Goal: Find contact information: Find contact information

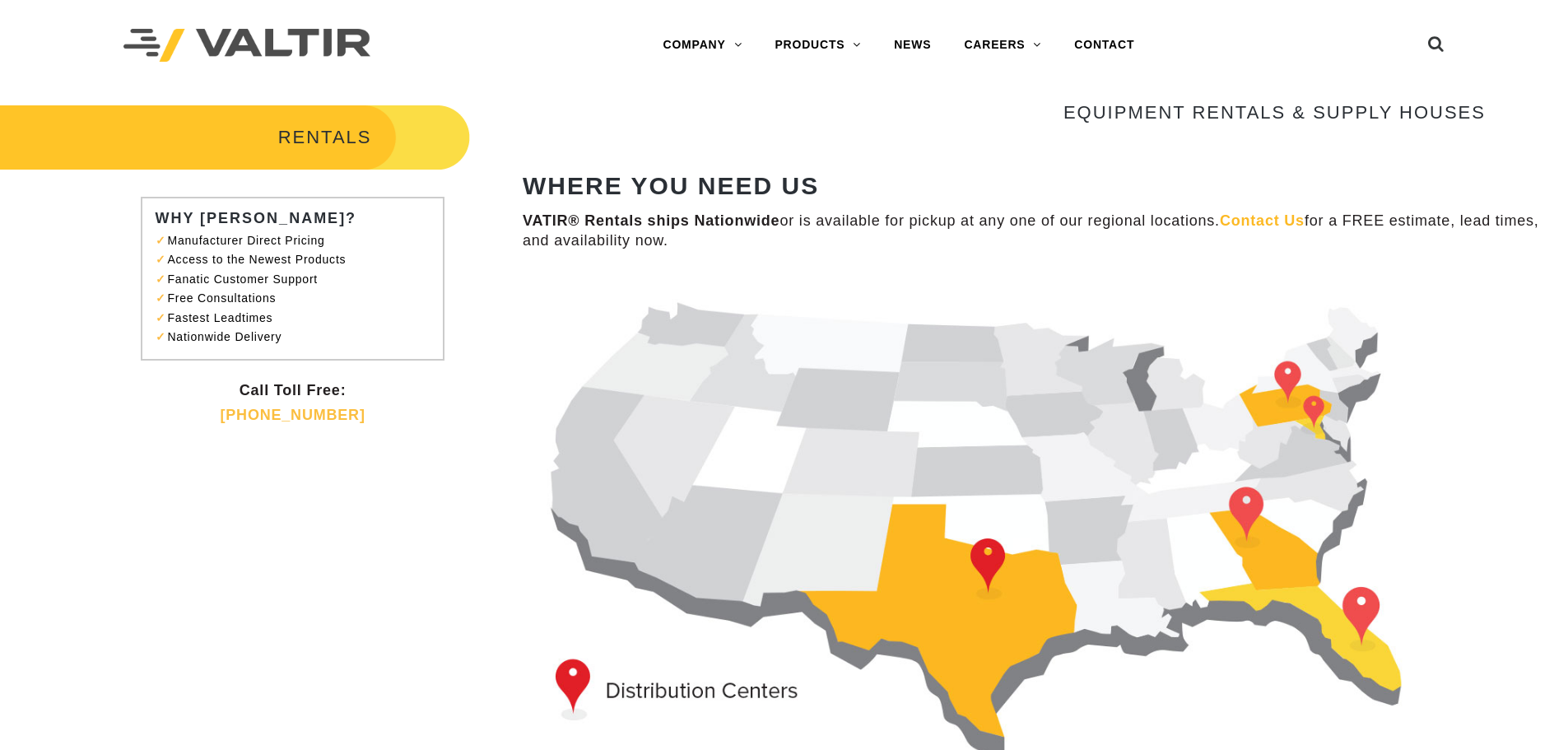
click at [1030, 453] on img at bounding box center [1004, 522] width 963 height 493
click at [1033, 435] on img at bounding box center [1004, 522] width 963 height 493
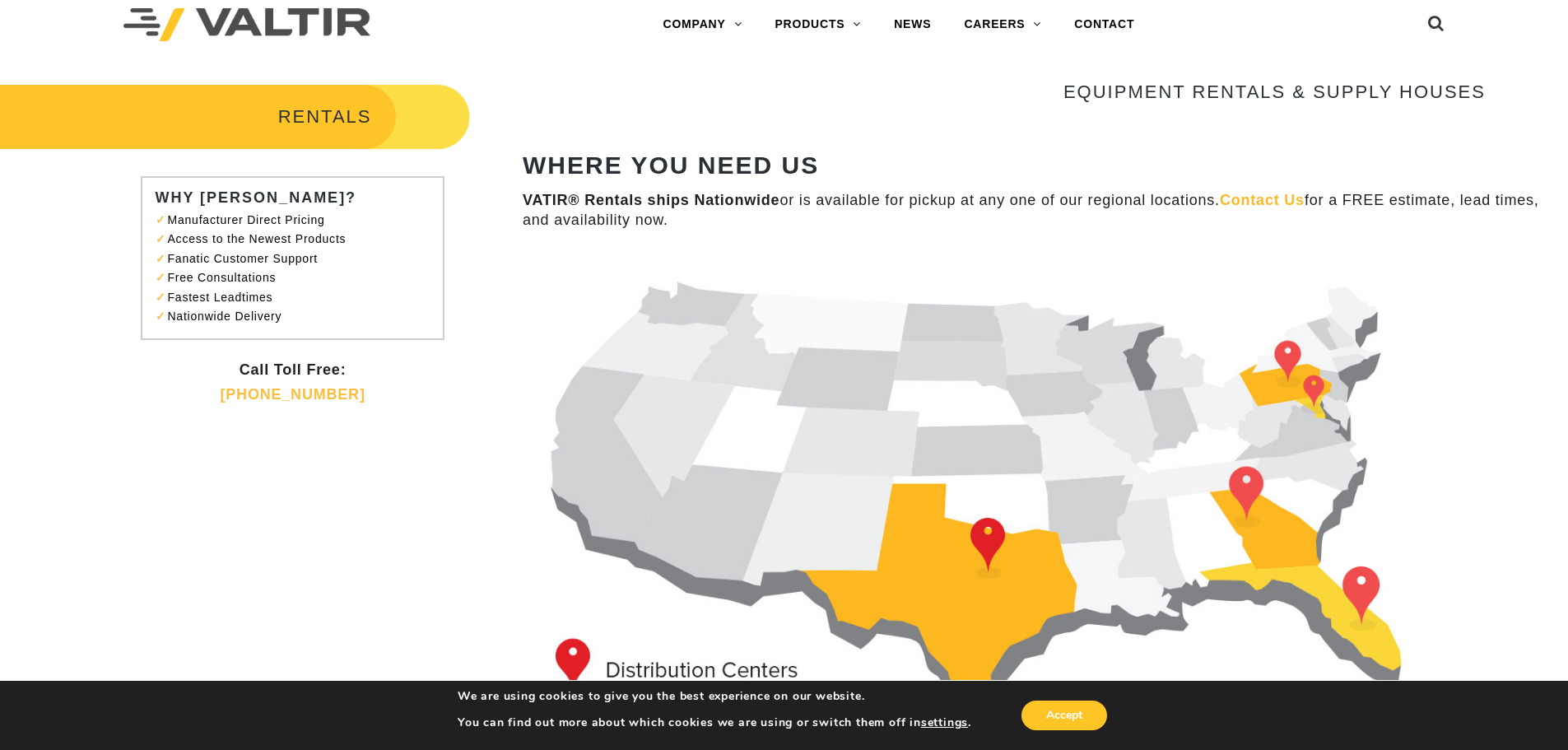
scroll to position [89, 0]
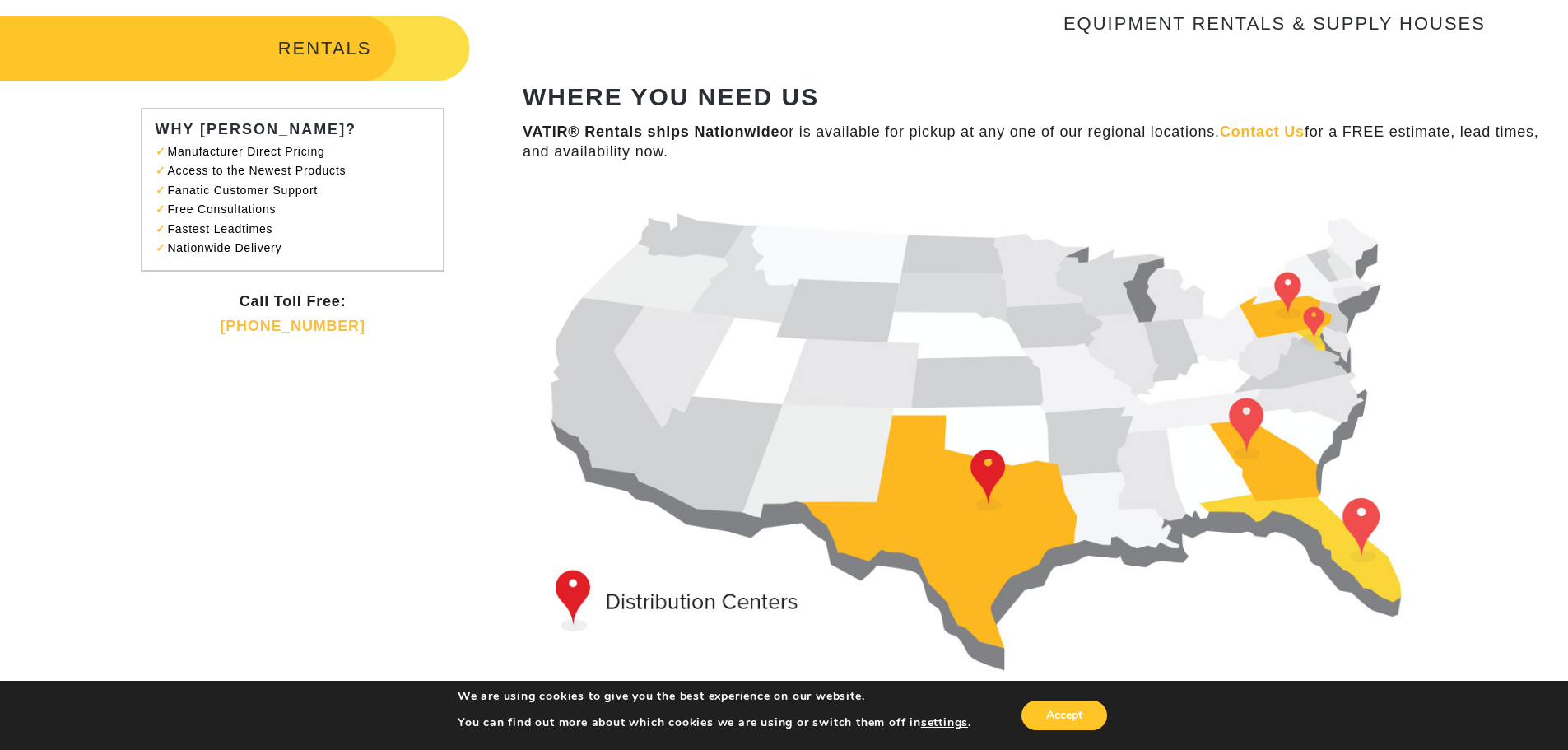
click at [1023, 373] on img at bounding box center [1004, 432] width 963 height 493
click at [1064, 372] on img at bounding box center [1004, 432] width 963 height 493
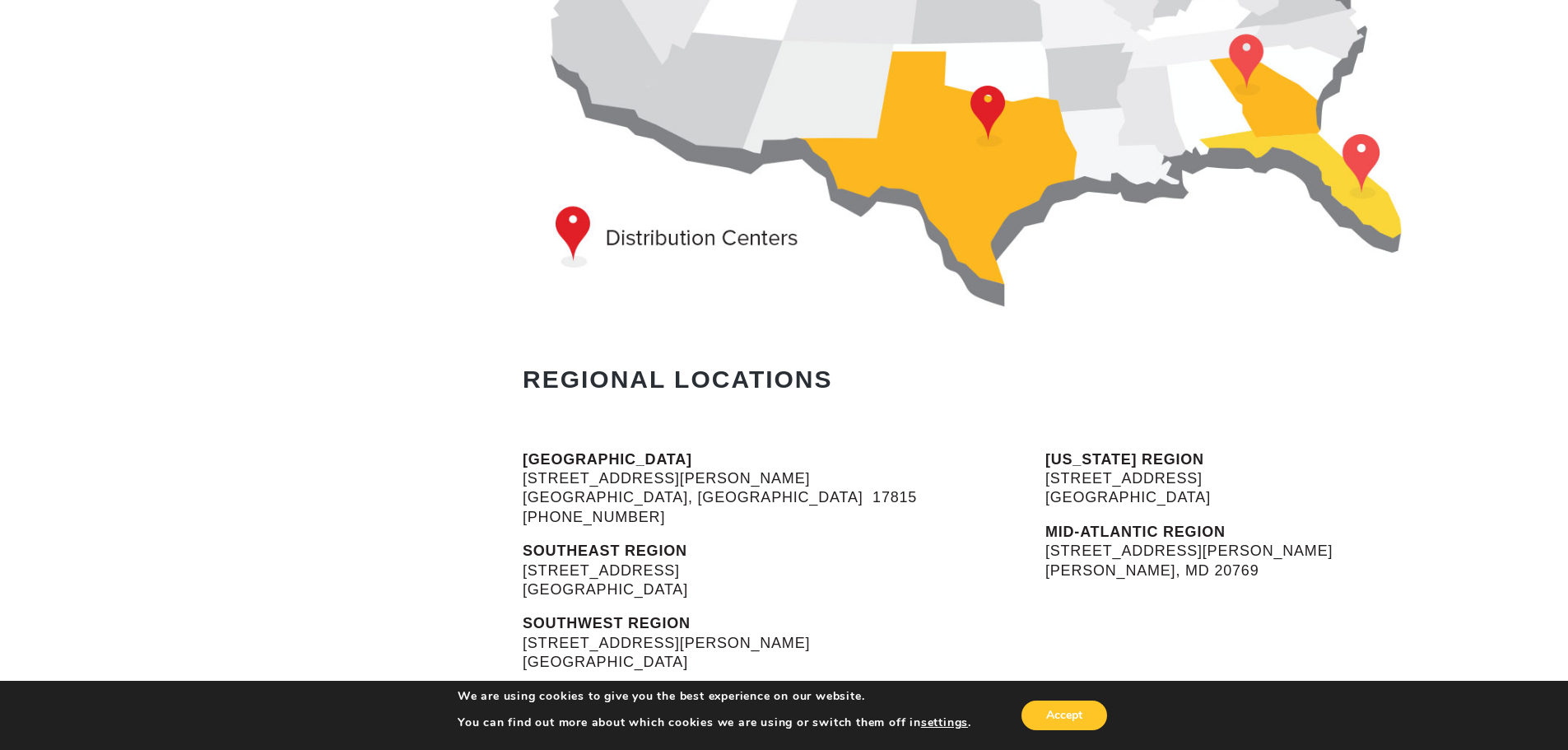
scroll to position [0, 0]
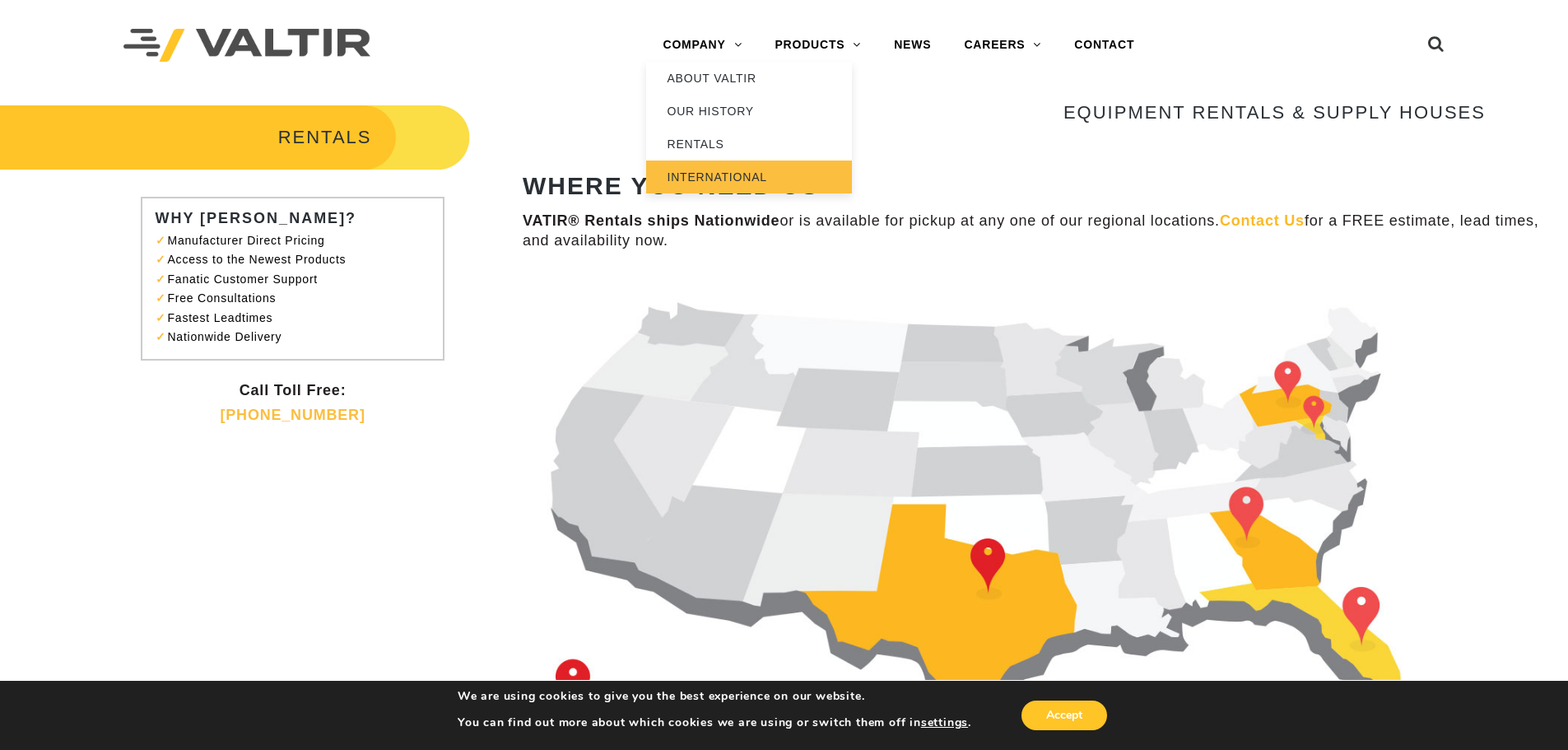
click at [704, 164] on link "INTERNATIONAL" at bounding box center [748, 176] width 205 height 33
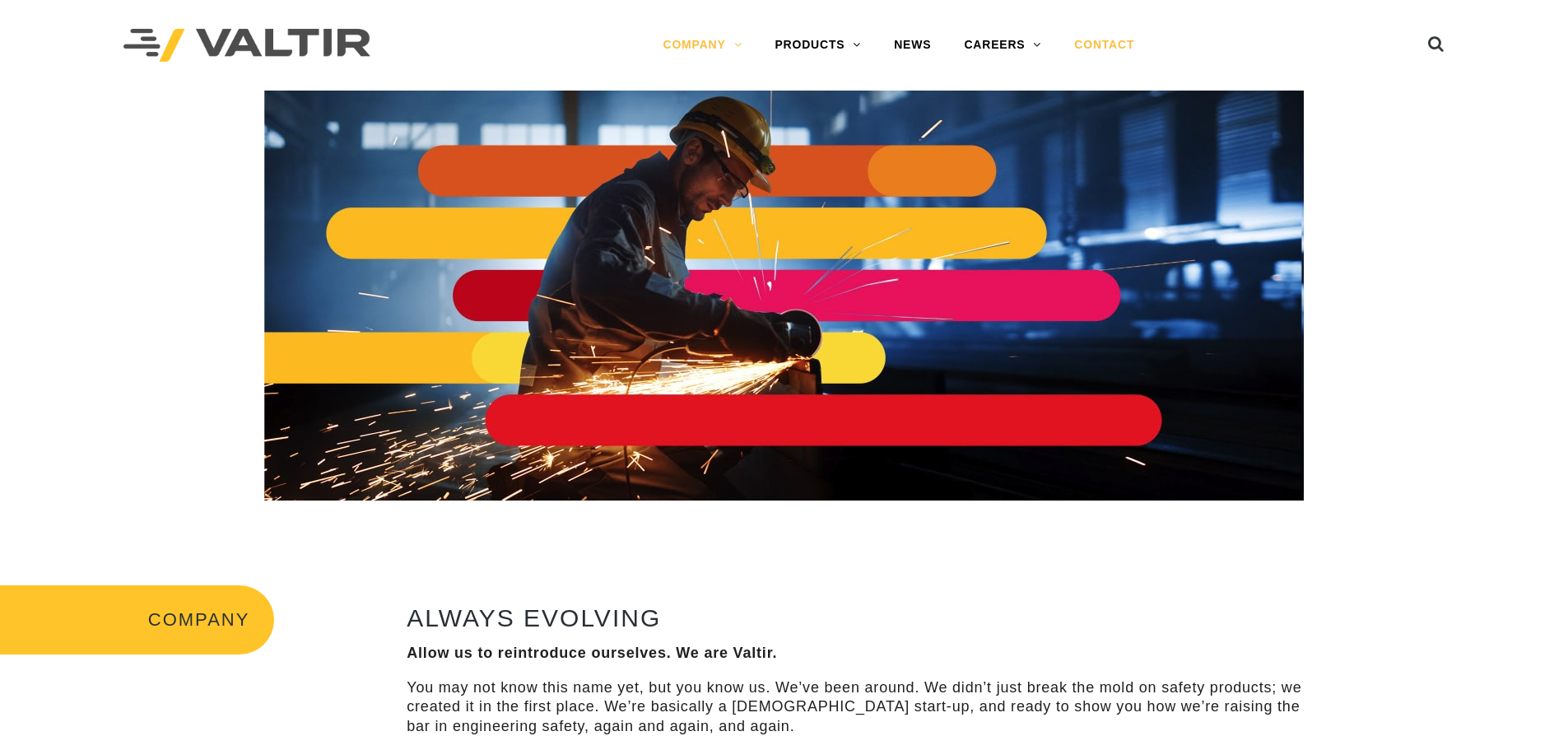
click at [1108, 56] on link "CONTACT" at bounding box center [1104, 45] width 93 height 33
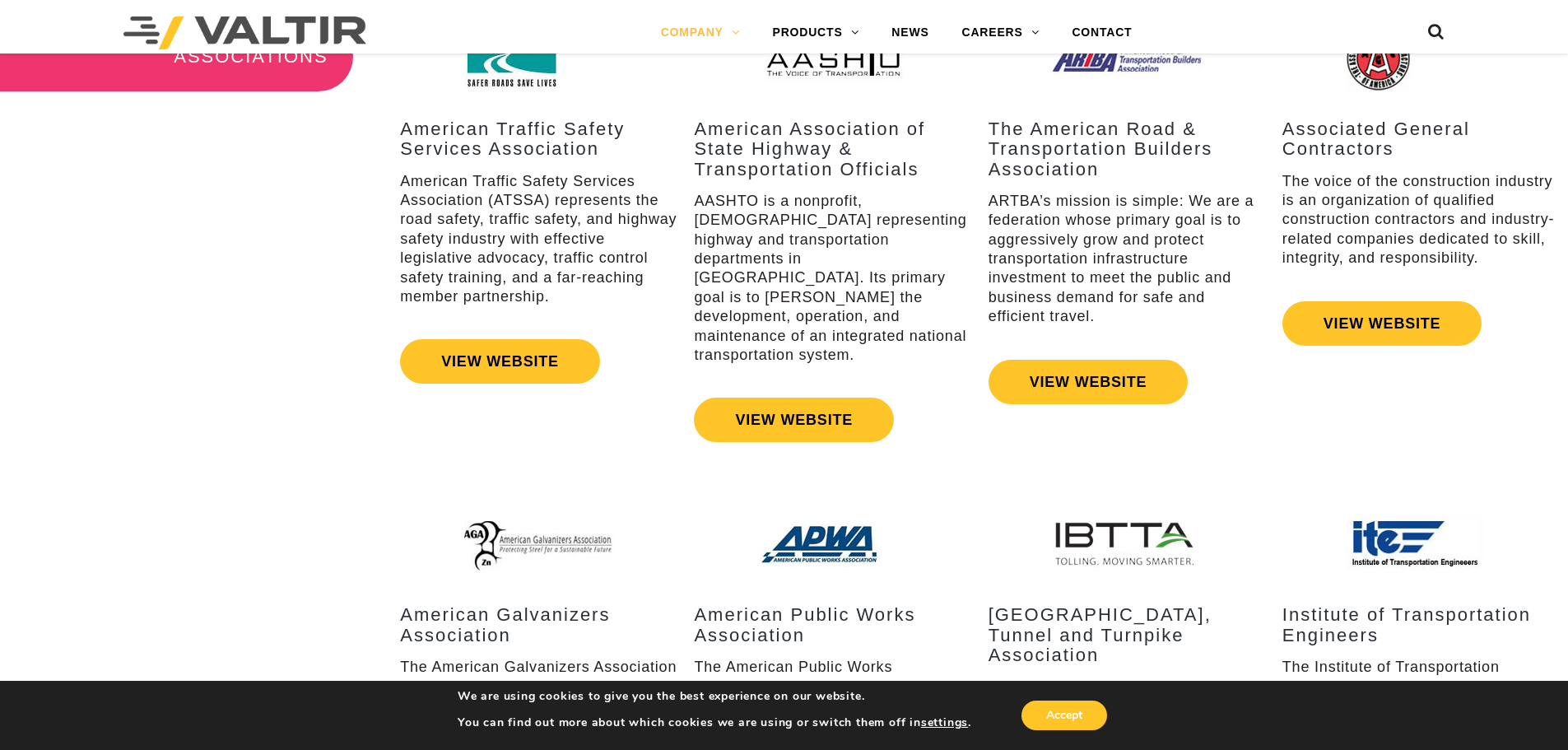
scroll to position [2185, 0]
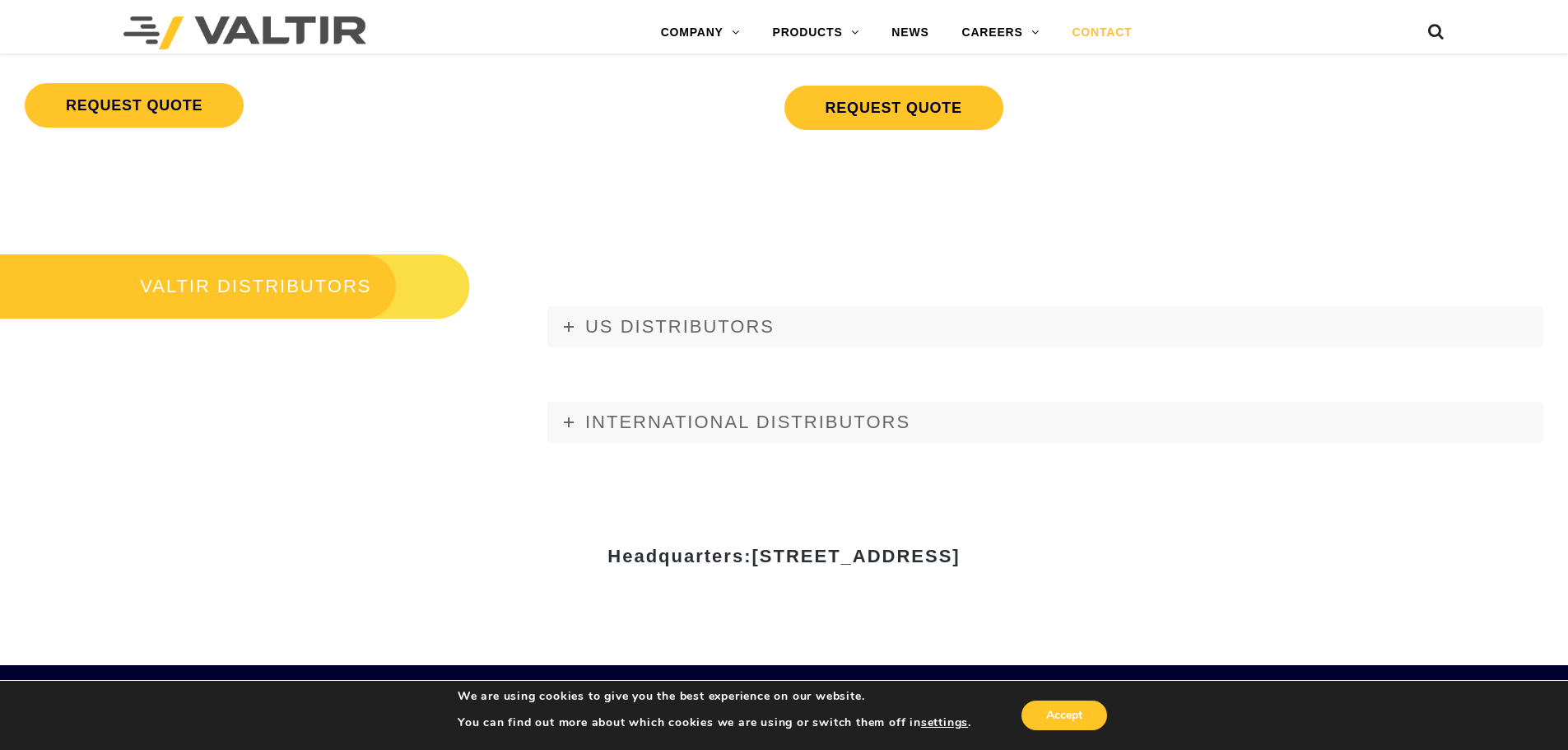
scroll to position [2002, 0]
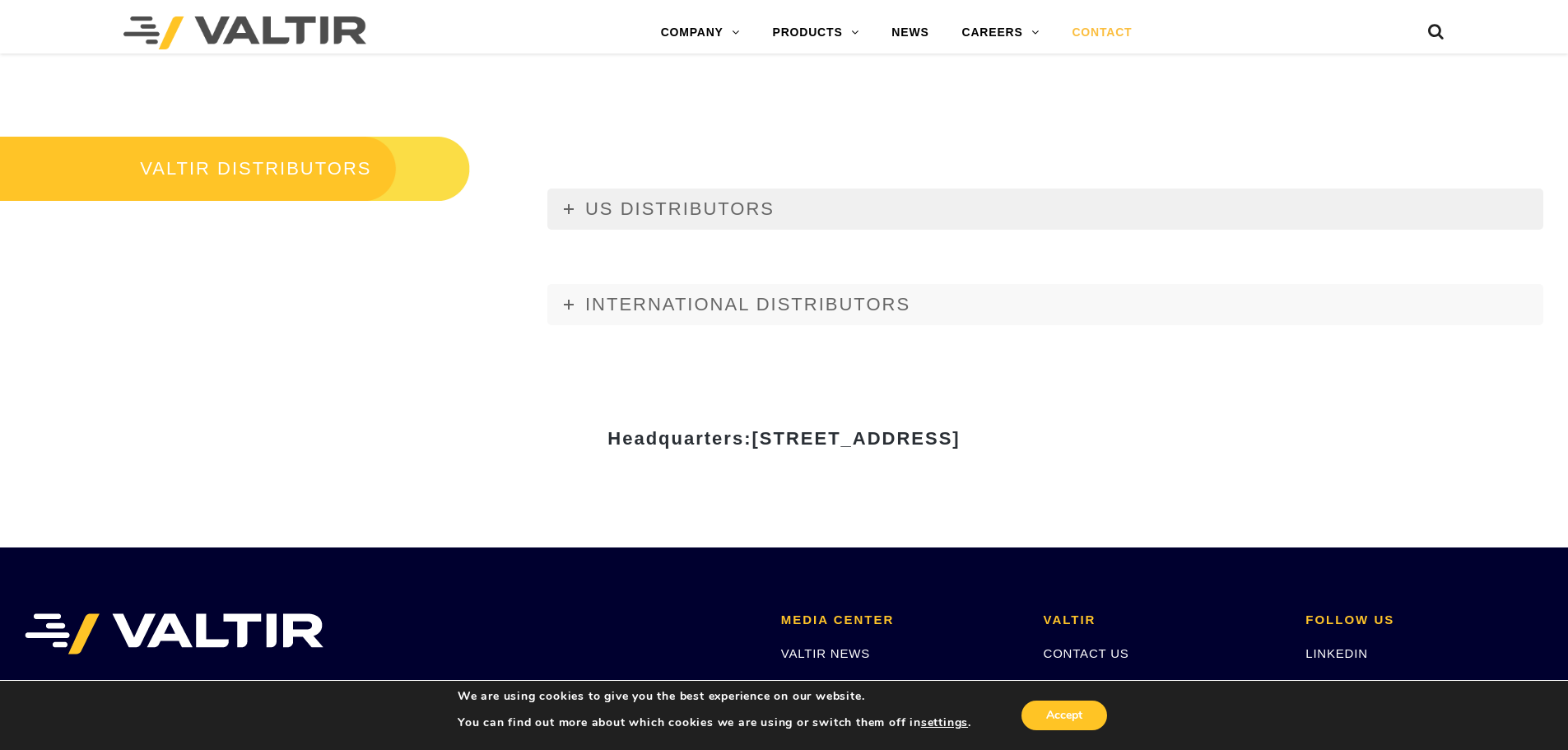
click at [614, 210] on span "US DISTRIBUTORS" at bounding box center [680, 209] width 189 height 20
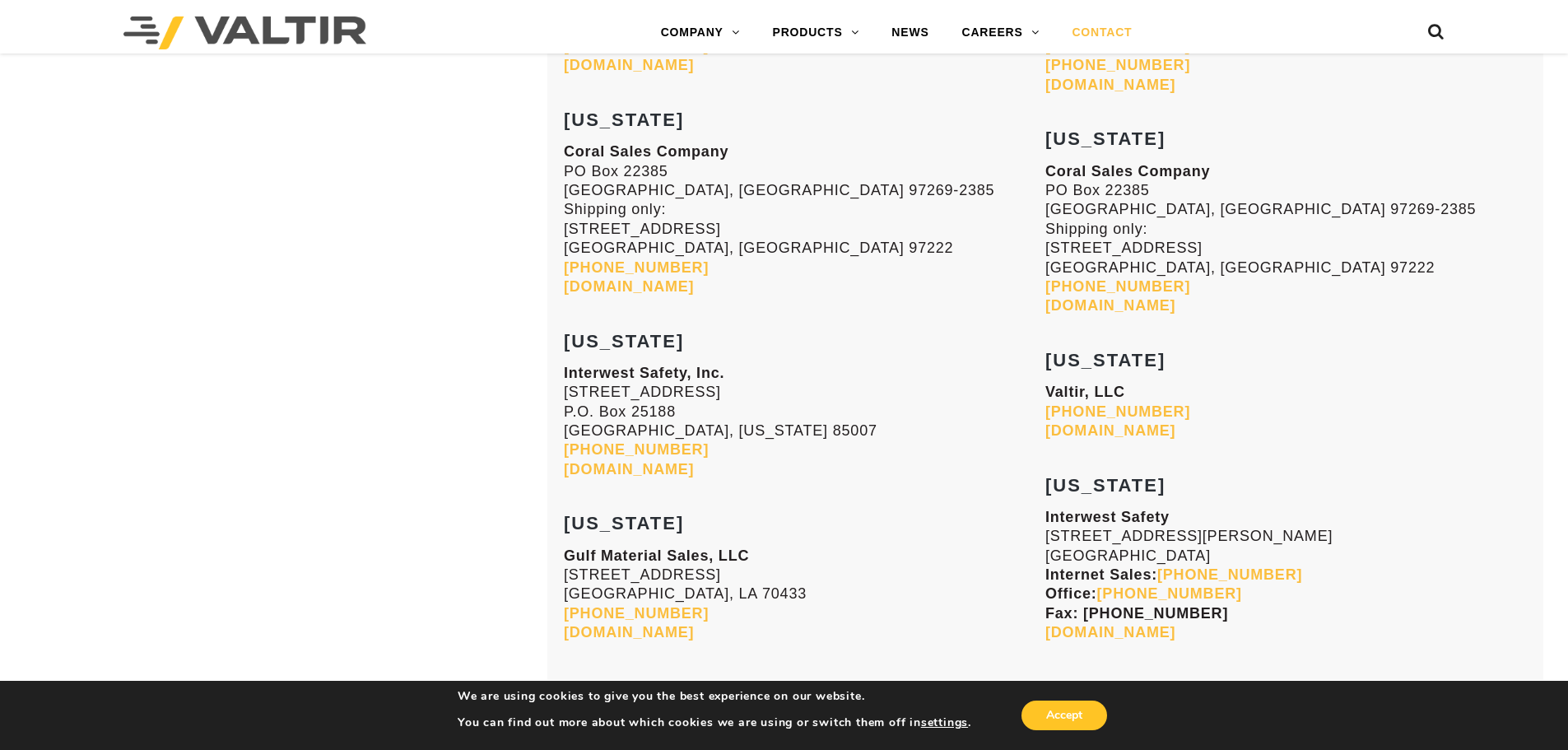
scroll to position [2308, 0]
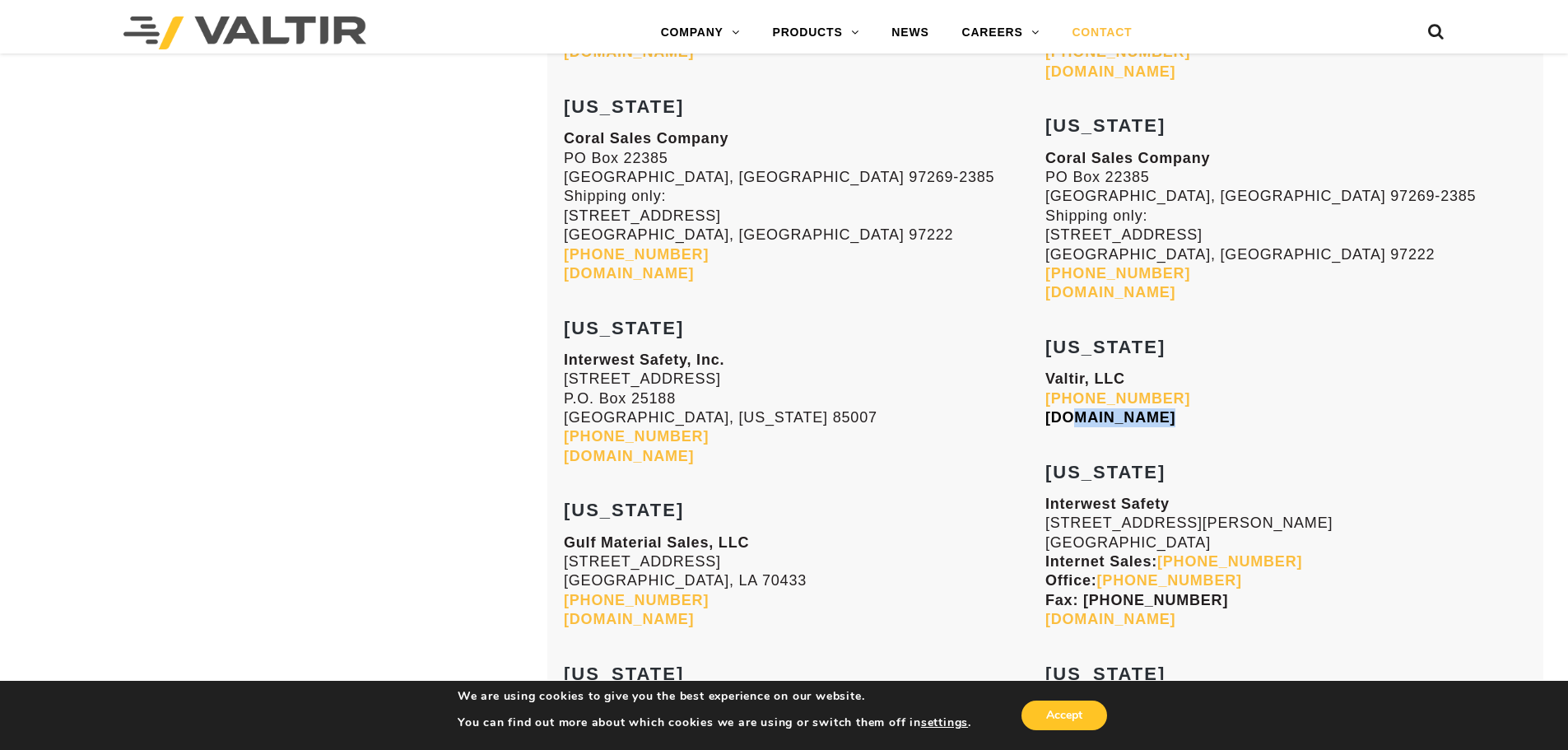
drag, startPoint x: 1145, startPoint y: 433, endPoint x: 1067, endPoint y: 419, distance: 79.2
click at [1196, 452] on h3 "NEVADA" at bounding box center [1285, 462] width 481 height 39
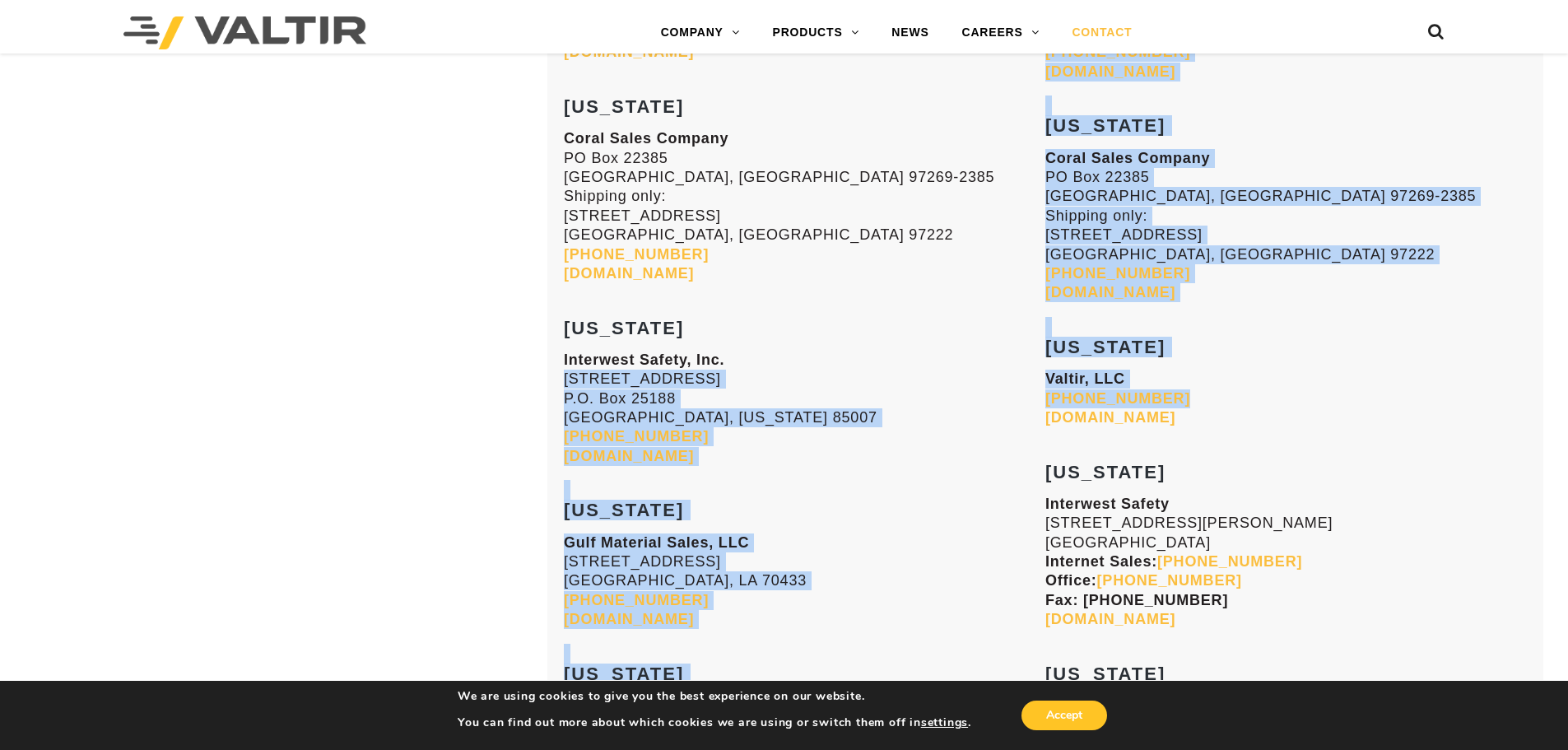
drag, startPoint x: 1179, startPoint y: 395, endPoint x: 1043, endPoint y: 381, distance: 136.7
click at [1272, 387] on p "Valtir, LLC (888) 323-6374 valtir.com" at bounding box center [1285, 399] width 481 height 58
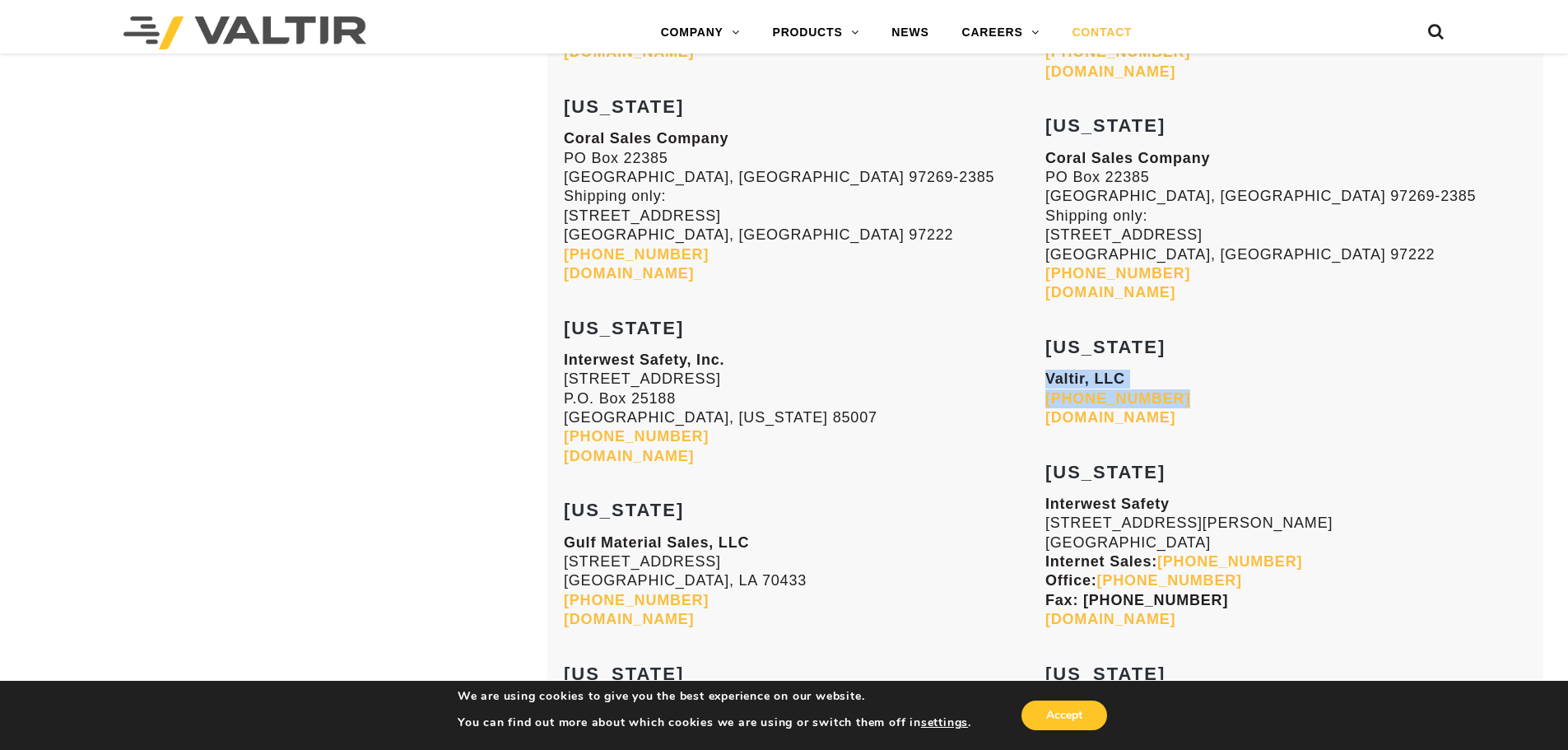
drag, startPoint x: 1166, startPoint y: 399, endPoint x: 1047, endPoint y: 387, distance: 119.6
click at [1047, 387] on p "Valtir, LLC (888) 323-6374 valtir.com" at bounding box center [1285, 399] width 481 height 58
drag, startPoint x: 1125, startPoint y: 419, endPoint x: 1125, endPoint y: 405, distance: 14.0
click at [1125, 405] on p "Valtir, LLC (888) 323-6374 valtir.com" at bounding box center [1285, 399] width 481 height 58
click at [1191, 412] on p "Valtir, LLC (888) 323-6374 valtir.com" at bounding box center [1285, 399] width 481 height 58
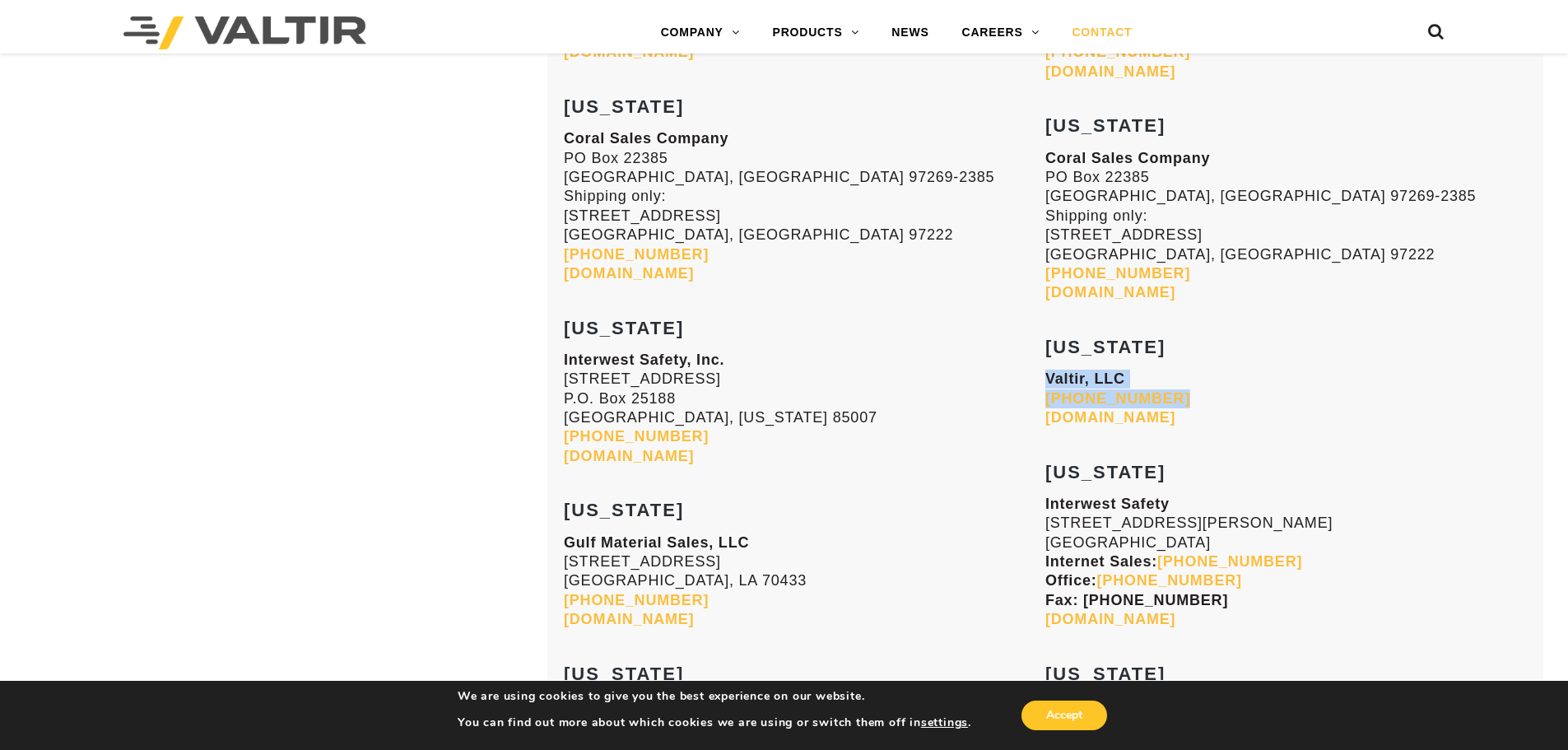
drag, startPoint x: 1190, startPoint y: 396, endPoint x: 1047, endPoint y: 384, distance: 143.5
click at [1047, 384] on p "Valtir, LLC (888) 323-6374 valtir.com" at bounding box center [1285, 399] width 481 height 58
copy p "Valtir, LLC (888) 323-6374"
